Goal: Task Accomplishment & Management: Manage account settings

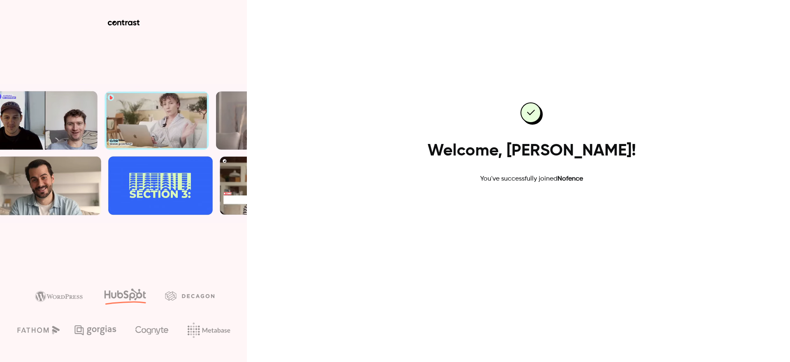
click at [533, 212] on link "Go to dashboard" at bounding box center [531, 210] width 70 height 20
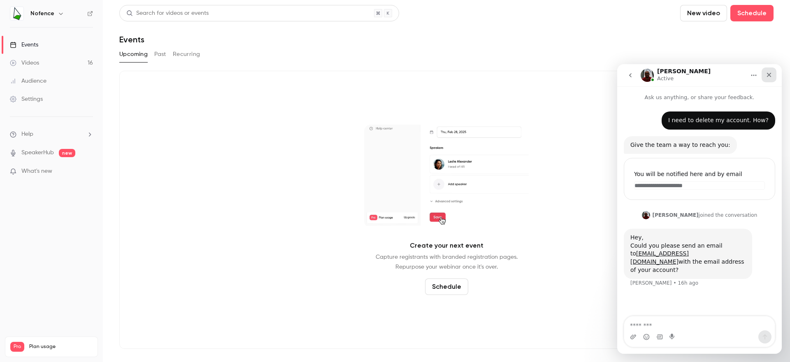
click at [767, 78] on icon "Close" at bounding box center [768, 75] width 7 height 7
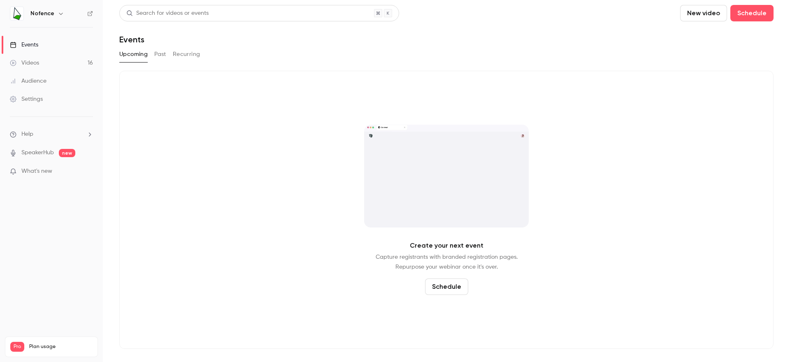
click at [58, 15] on icon "button" at bounding box center [61, 13] width 7 height 7
click at [58, 15] on div at bounding box center [395, 181] width 790 height 362
